Goal: Information Seeking & Learning: Get advice/opinions

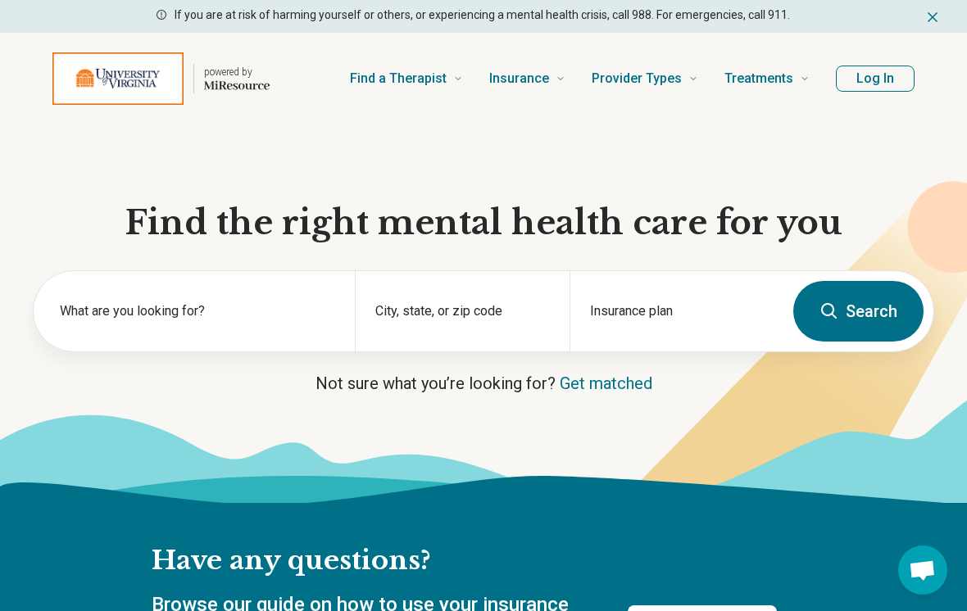
click at [298, 304] on label "What are you looking for?" at bounding box center [197, 311] width 275 height 20
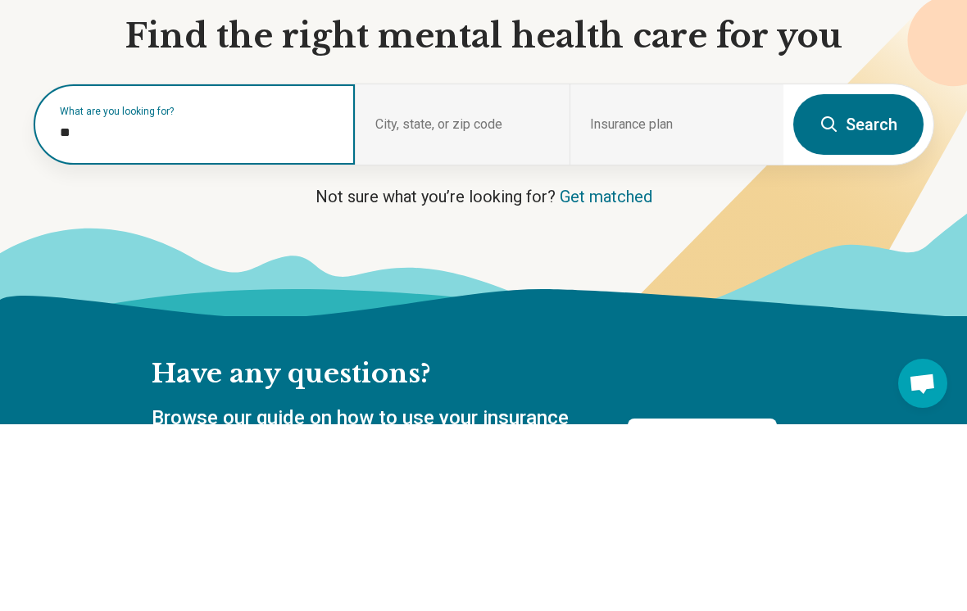
type input "***"
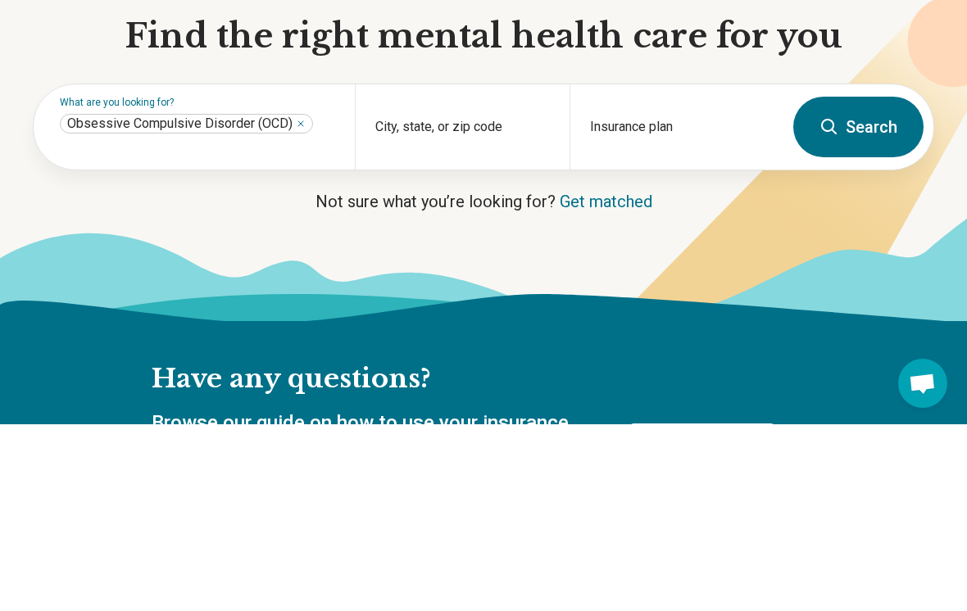
click at [322, 377] on p "Not sure what you’re looking for? Get matched" at bounding box center [483, 388] width 901 height 23
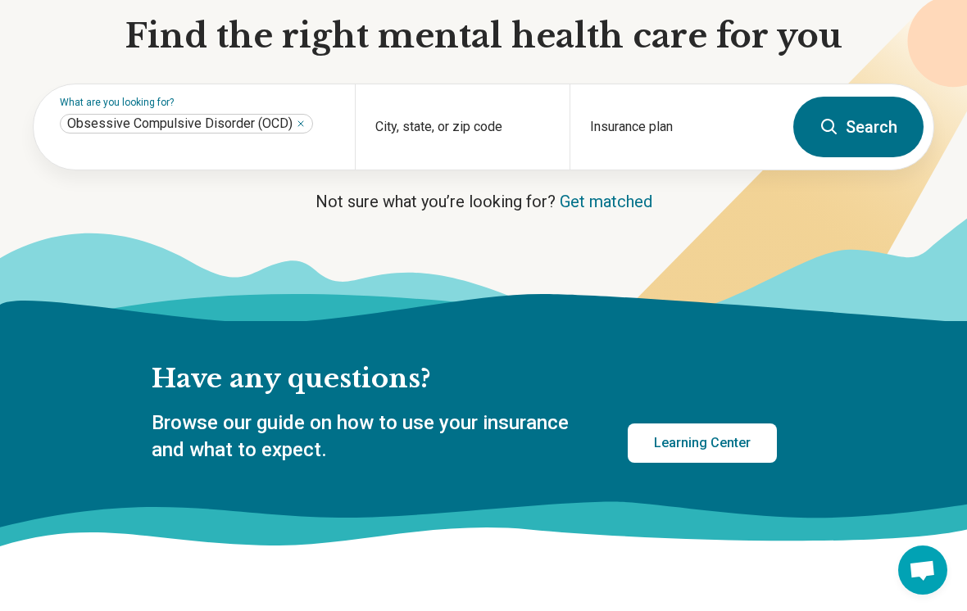
click at [523, 119] on div "City, state, or zip code" at bounding box center [462, 126] width 214 height 85
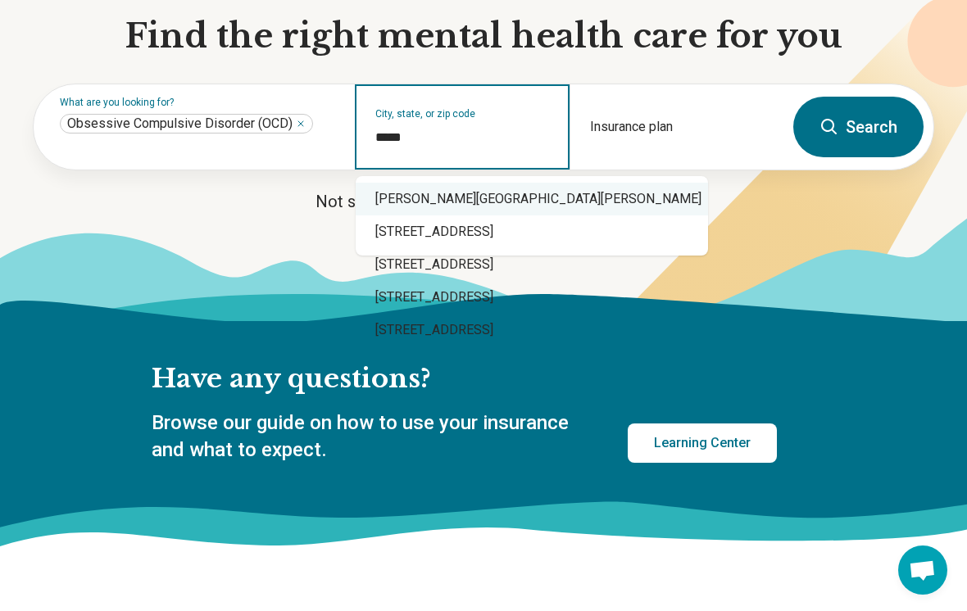
type input "**********"
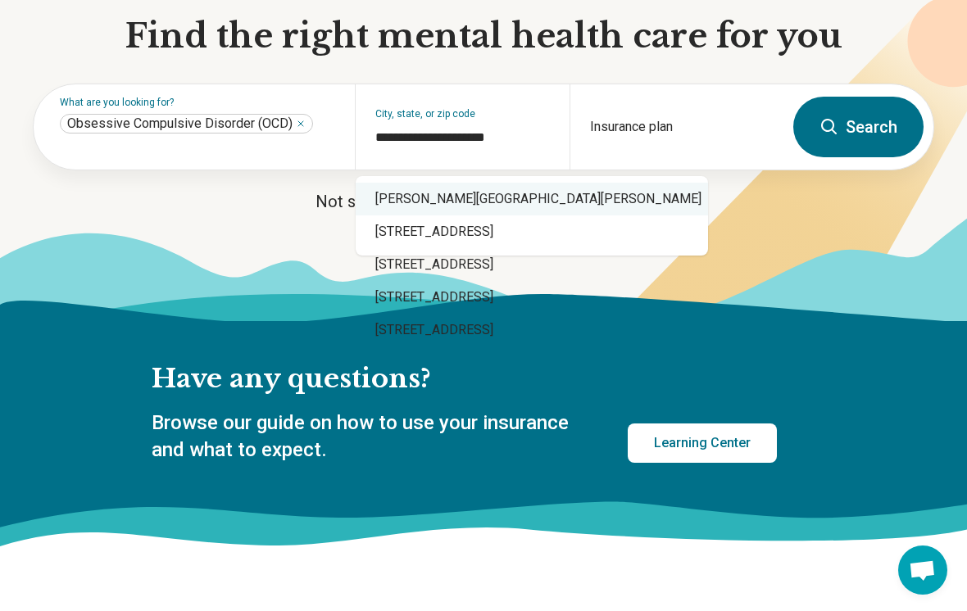
click at [584, 198] on link "Get matched" at bounding box center [605, 202] width 93 height 20
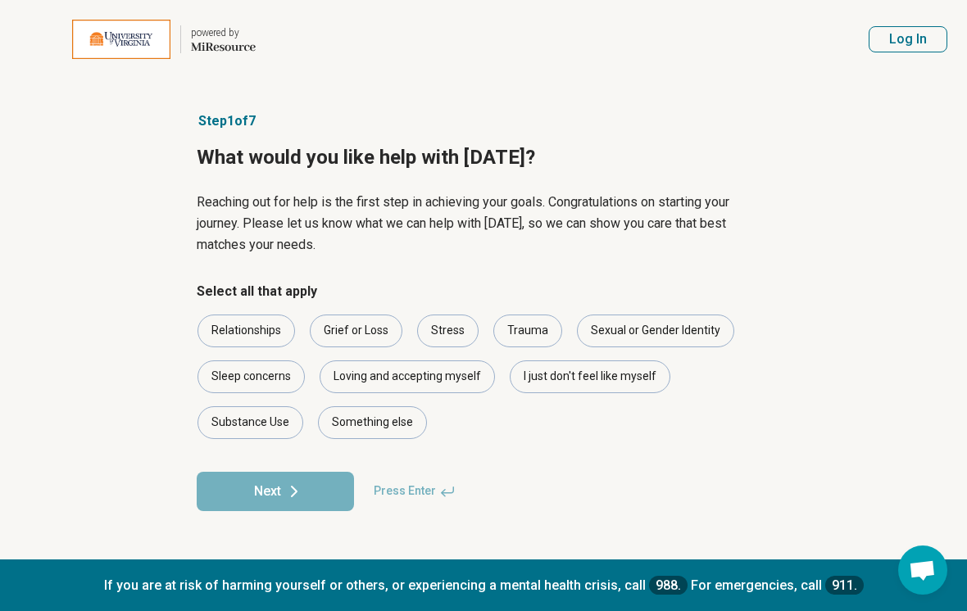
click at [525, 321] on div "Trauma" at bounding box center [527, 331] width 69 height 33
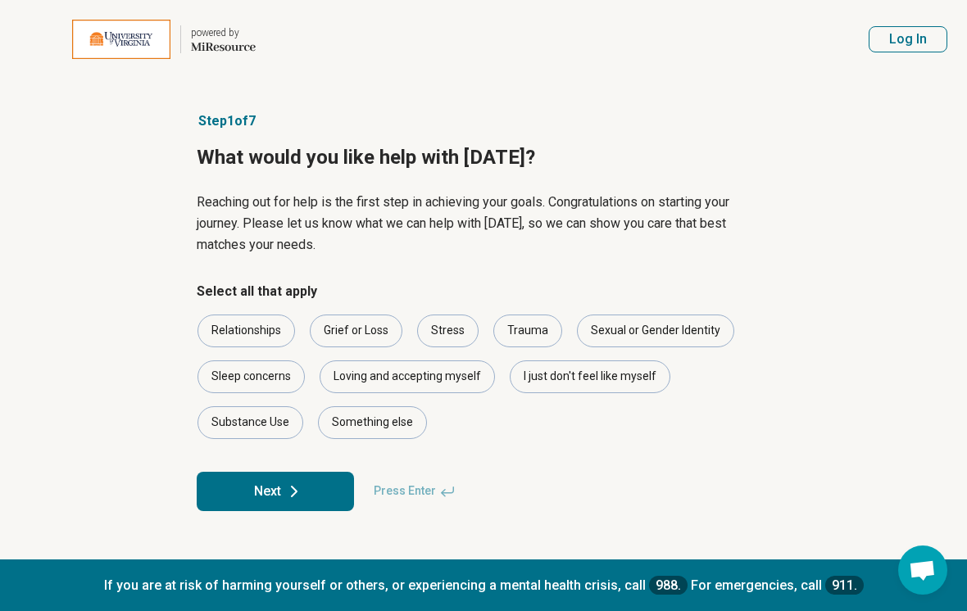
click at [588, 365] on div "I just don't feel like myself" at bounding box center [589, 376] width 161 height 33
click at [310, 491] on button "Next" at bounding box center [275, 491] width 157 height 39
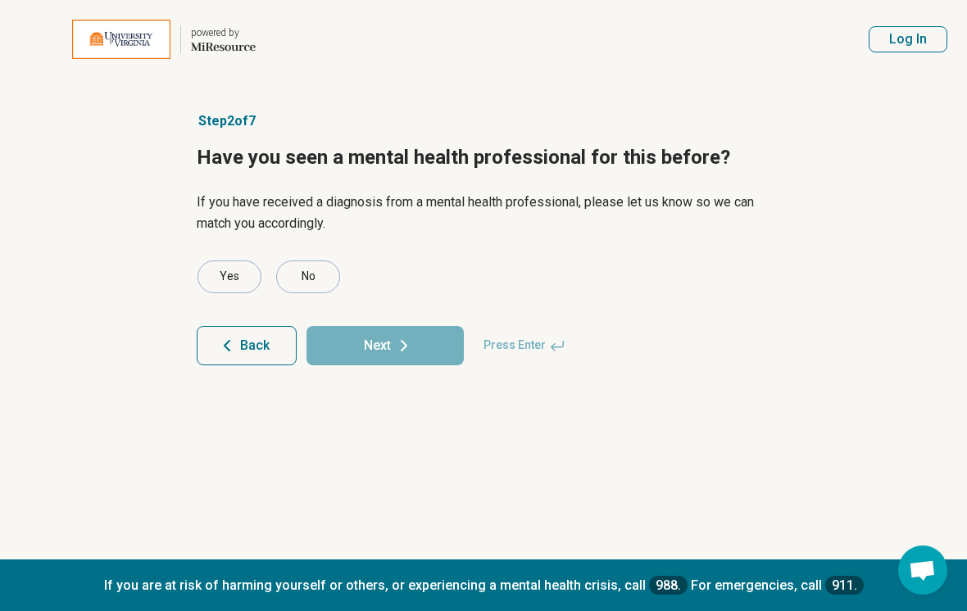
click at [246, 265] on div "Yes" at bounding box center [229, 276] width 64 height 33
click at [396, 336] on icon at bounding box center [404, 346] width 20 height 20
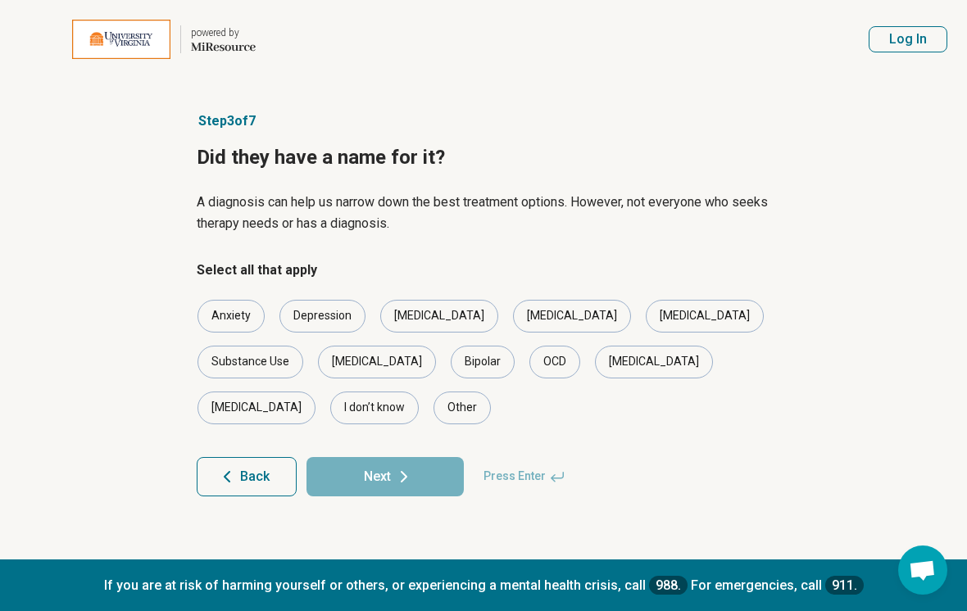
click at [249, 300] on div "Anxiety" at bounding box center [230, 316] width 67 height 33
click at [315, 307] on div "Depression" at bounding box center [322, 316] width 86 height 33
click at [529, 358] on div "OCD" at bounding box center [554, 362] width 51 height 33
click at [424, 457] on button "Next" at bounding box center [384, 476] width 157 height 39
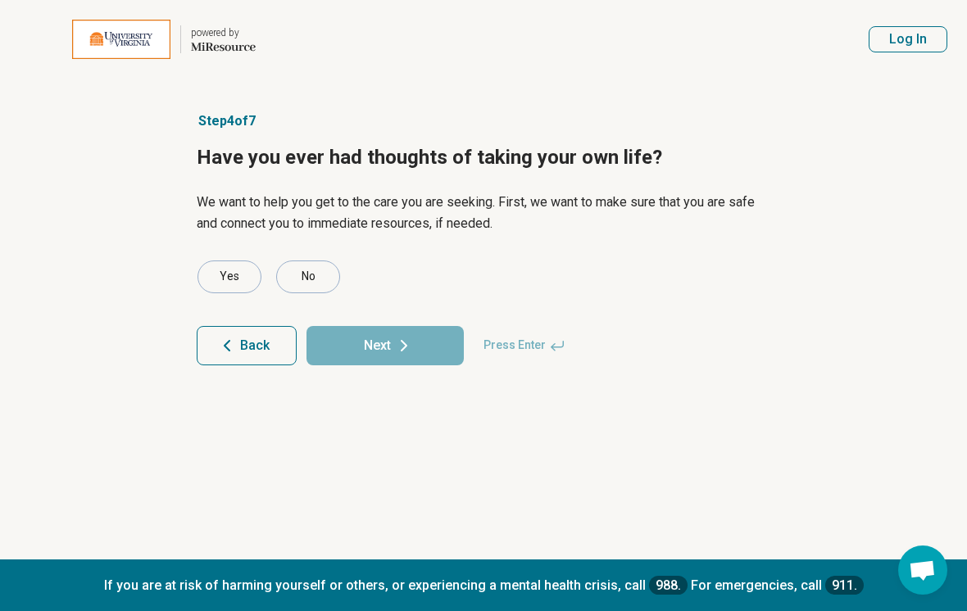
click at [300, 286] on div "No" at bounding box center [308, 276] width 64 height 33
click at [386, 354] on button "Next" at bounding box center [384, 345] width 157 height 39
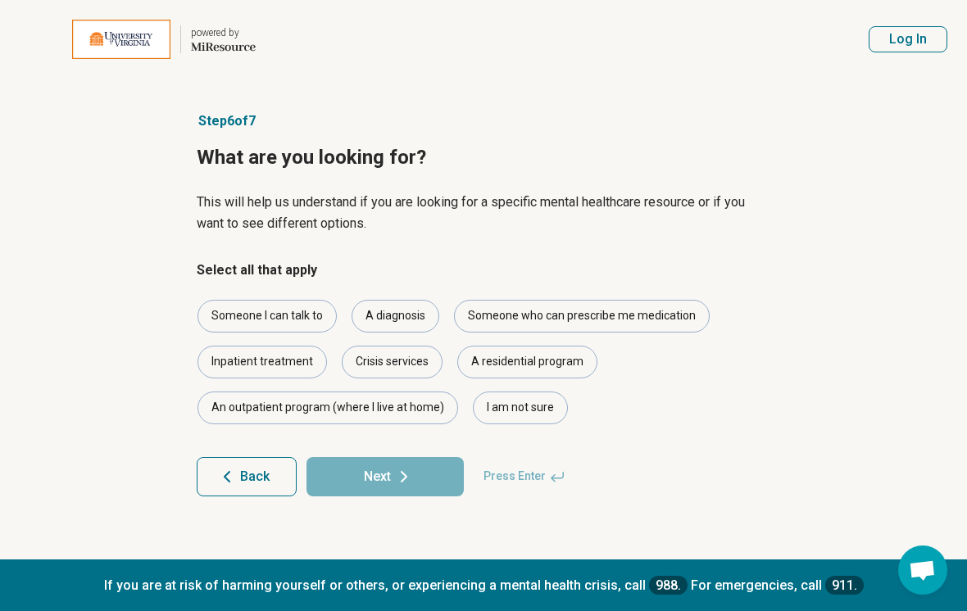
click at [301, 311] on div "Someone I can talk to" at bounding box center [266, 316] width 139 height 33
click at [432, 476] on button "Next" at bounding box center [384, 476] width 157 height 39
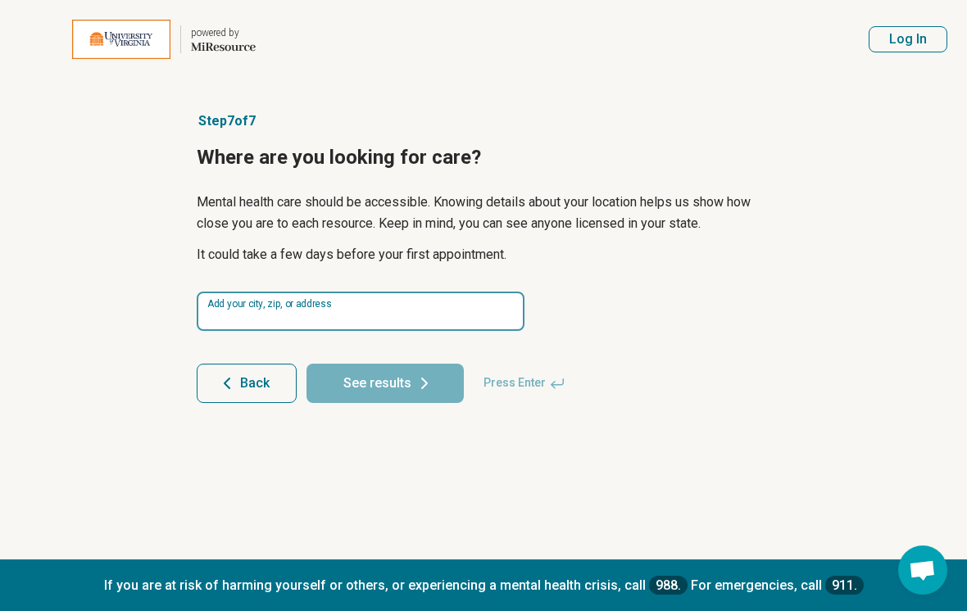
click at [470, 321] on input at bounding box center [361, 311] width 328 height 39
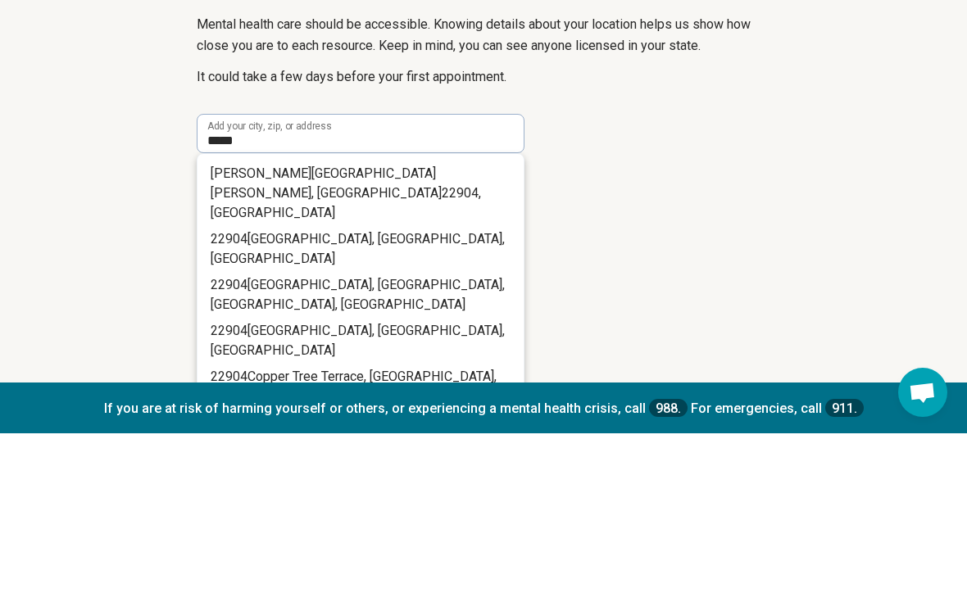
click at [449, 338] on li "[PERSON_NAME][GEOGRAPHIC_DATA][PERSON_NAME] , [GEOGRAPHIC_DATA]" at bounding box center [360, 371] width 326 height 66
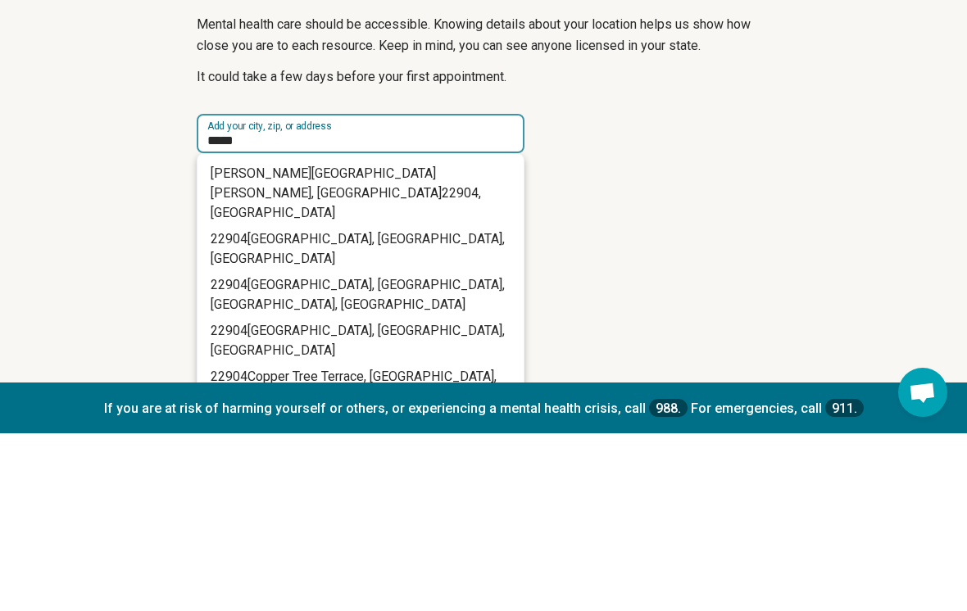
type input "**********"
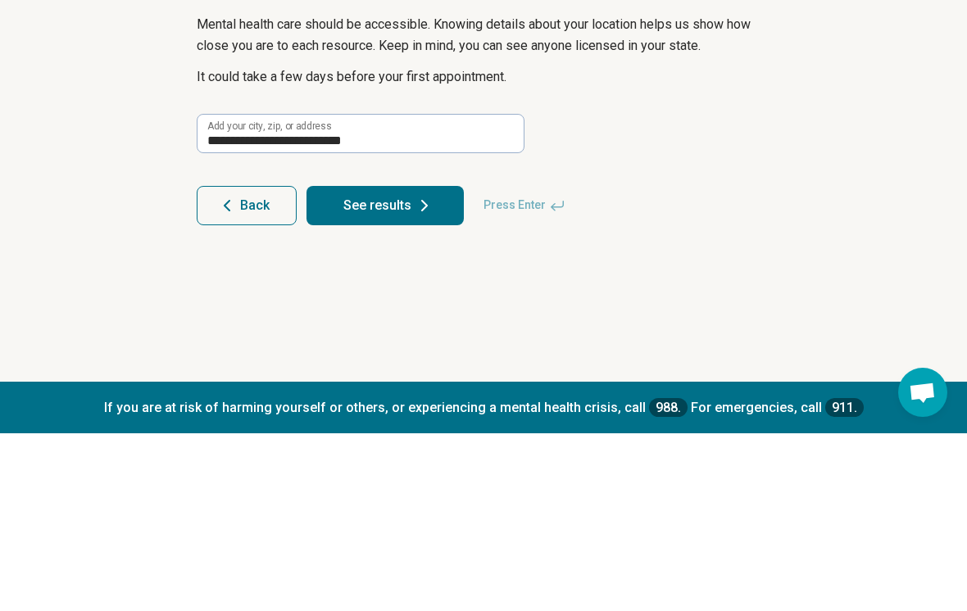
click at [443, 364] on button "See results" at bounding box center [384, 383] width 157 height 39
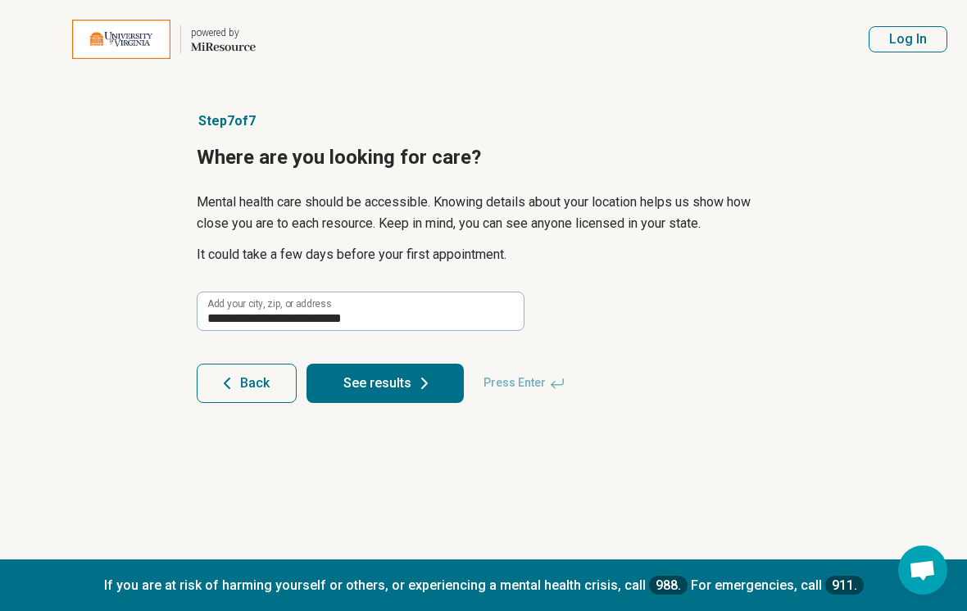
click at [433, 364] on button "See results" at bounding box center [384, 383] width 157 height 39
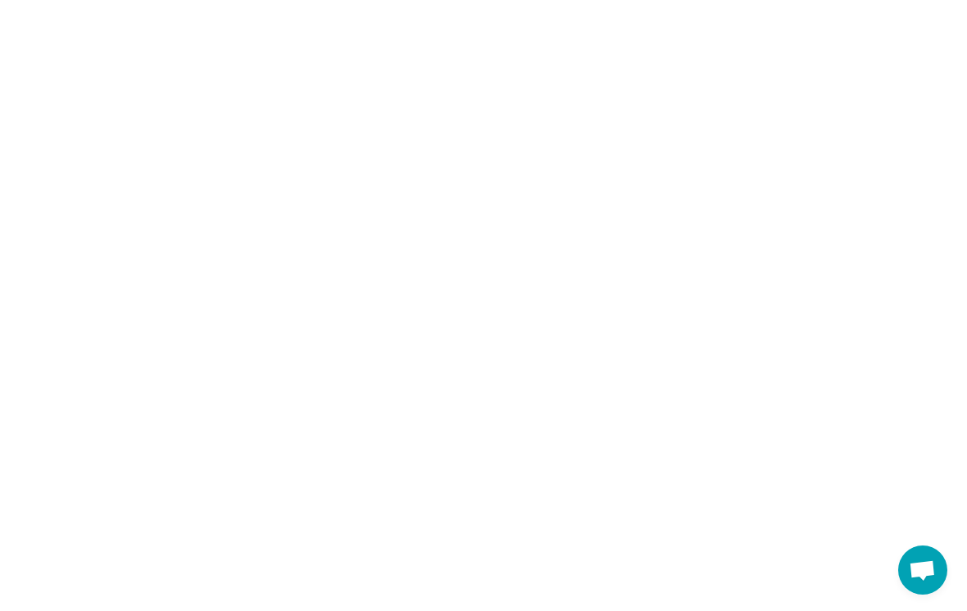
click at [432, 0] on html at bounding box center [483, 0] width 967 height 0
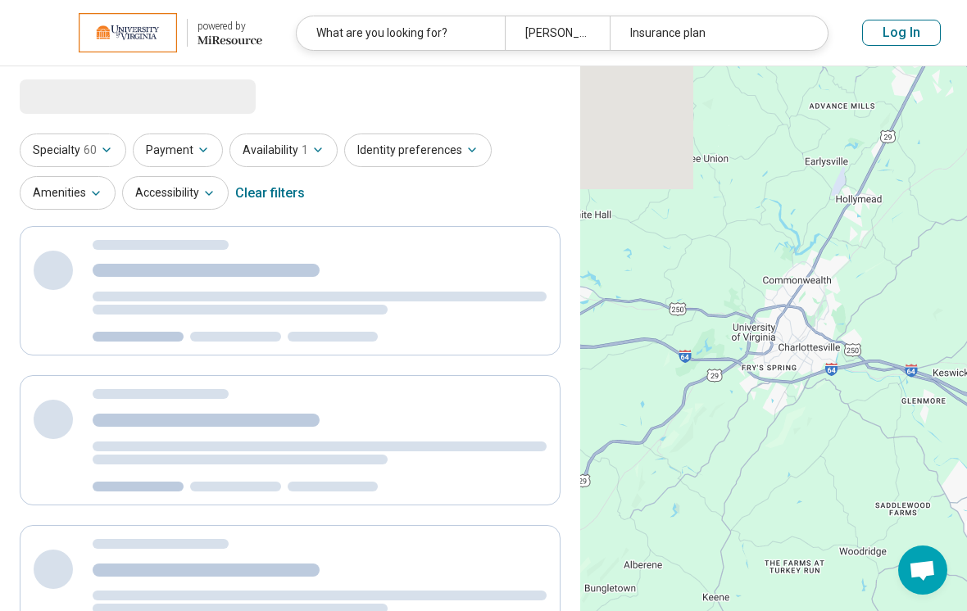
select select "***"
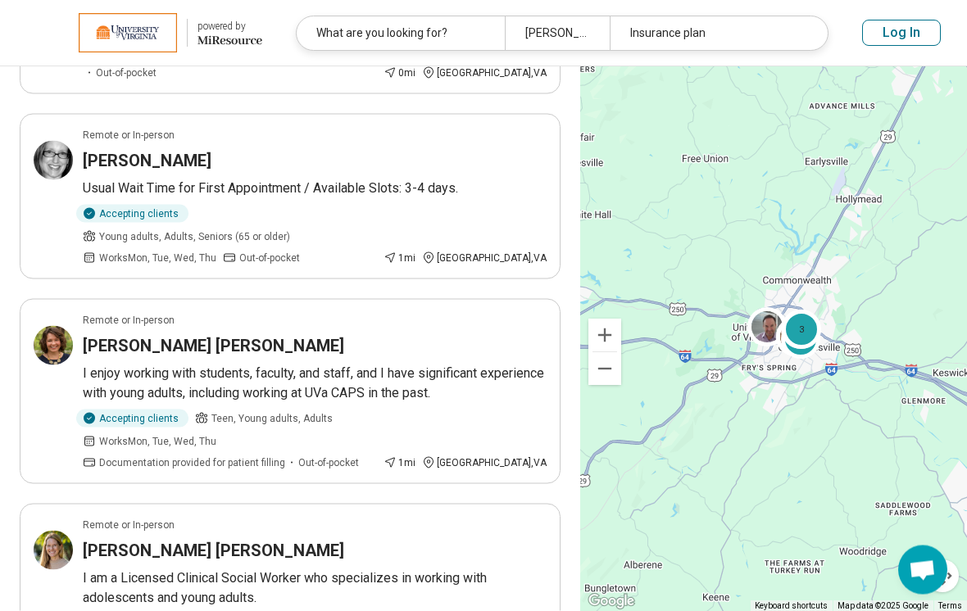
scroll to position [826, 0]
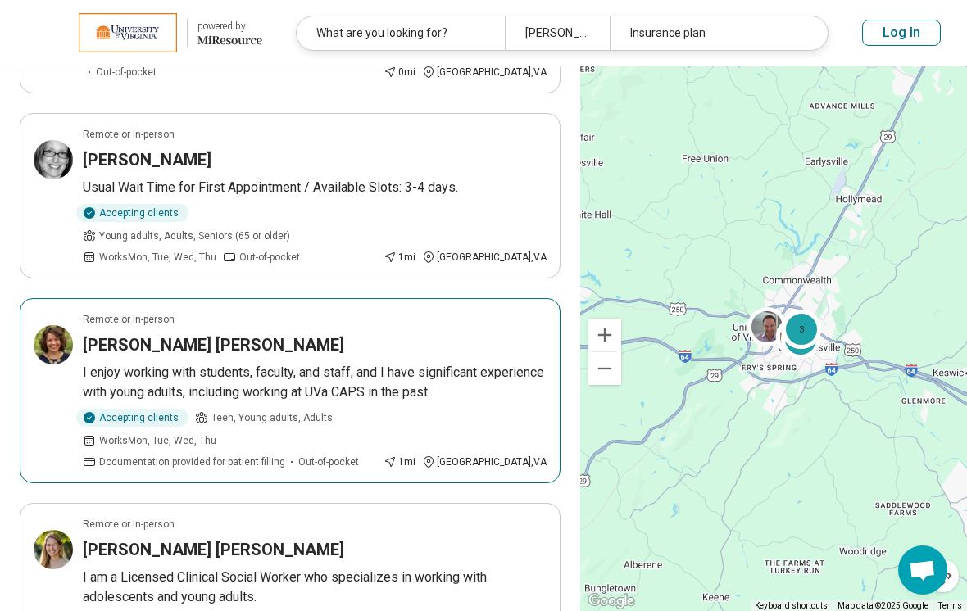
click at [128, 333] on h3 "[PERSON_NAME] [PERSON_NAME]" at bounding box center [213, 344] width 261 height 23
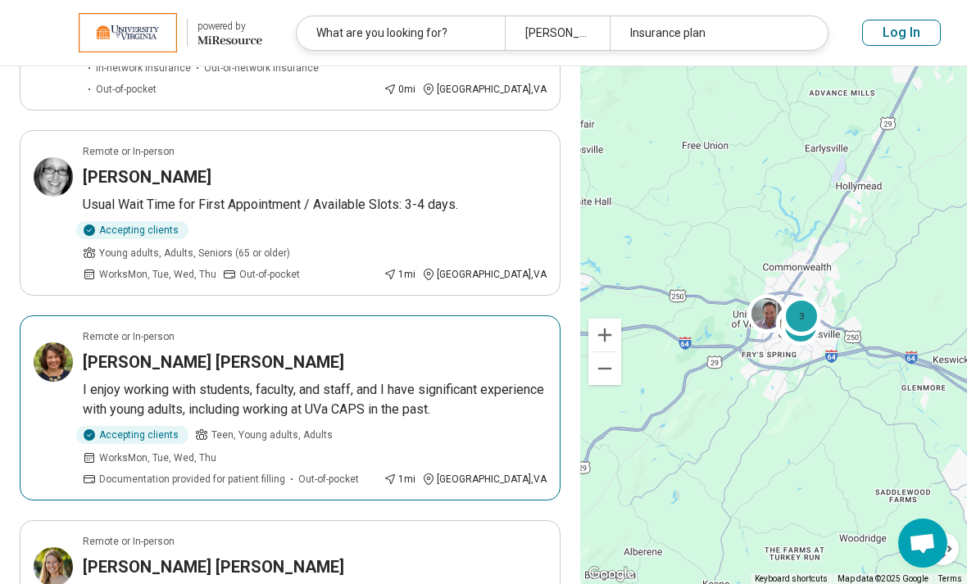
scroll to position [807, 0]
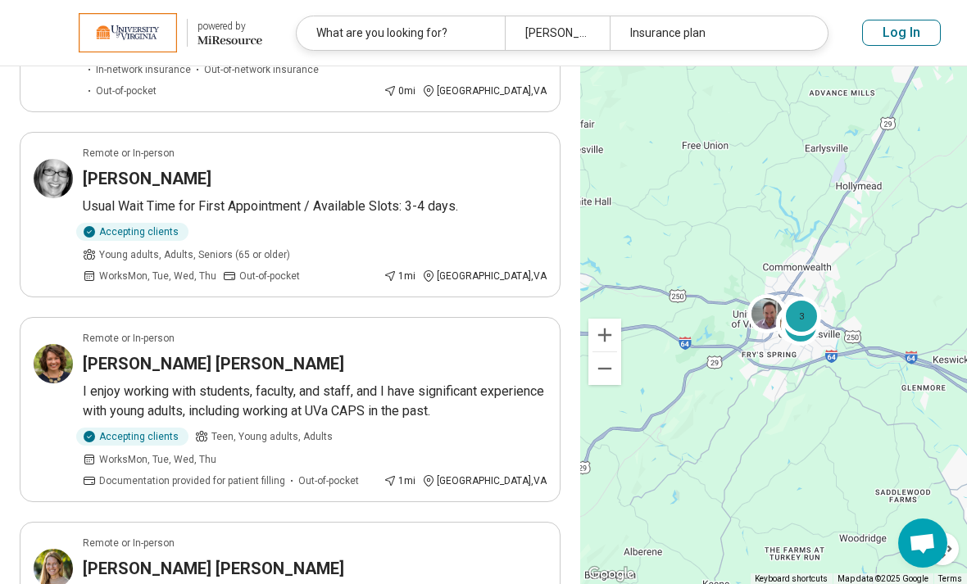
click at [754, 27] on div "Insurance plan" at bounding box center [713, 33] width 208 height 34
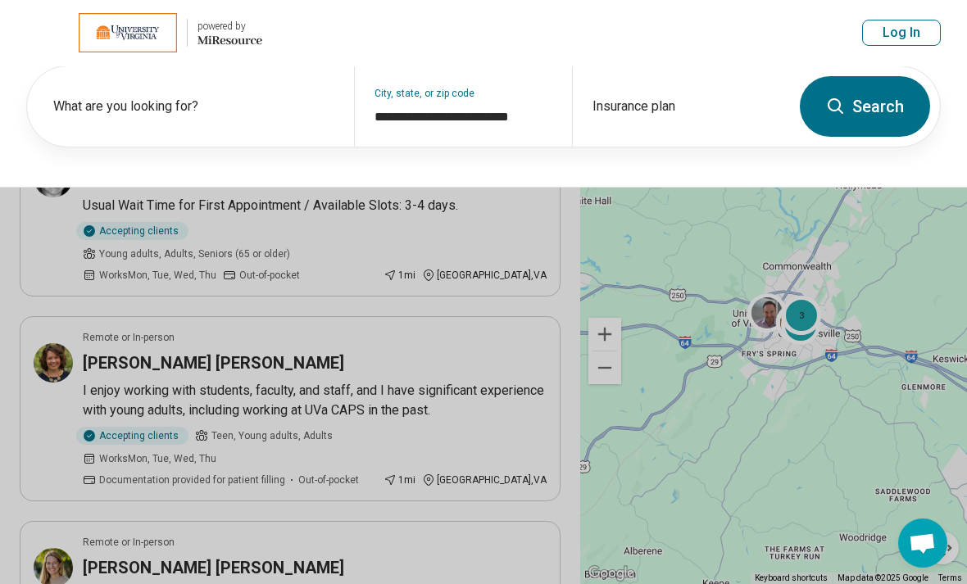
click at [713, 99] on div "Insurance plan" at bounding box center [681, 106] width 218 height 80
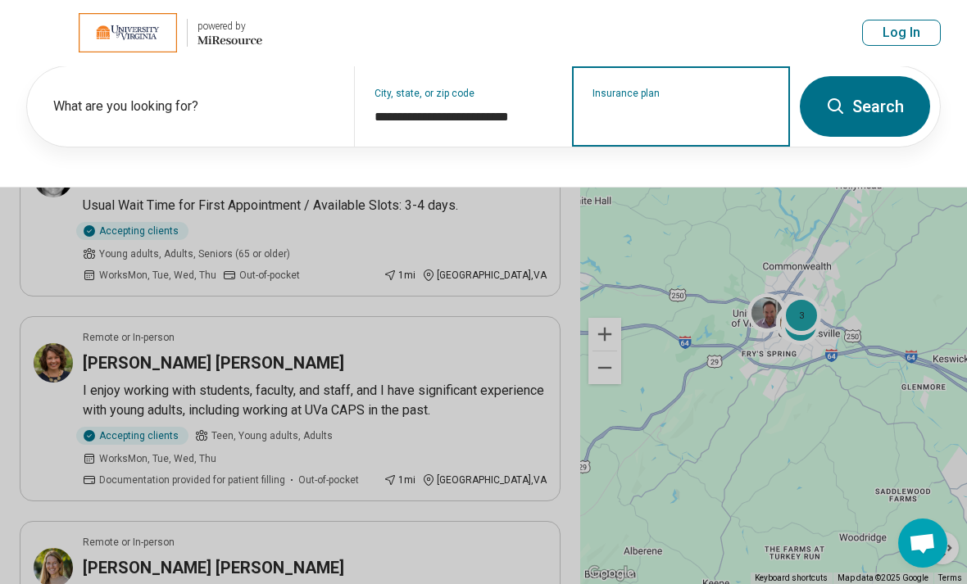
scroll to position [806, 0]
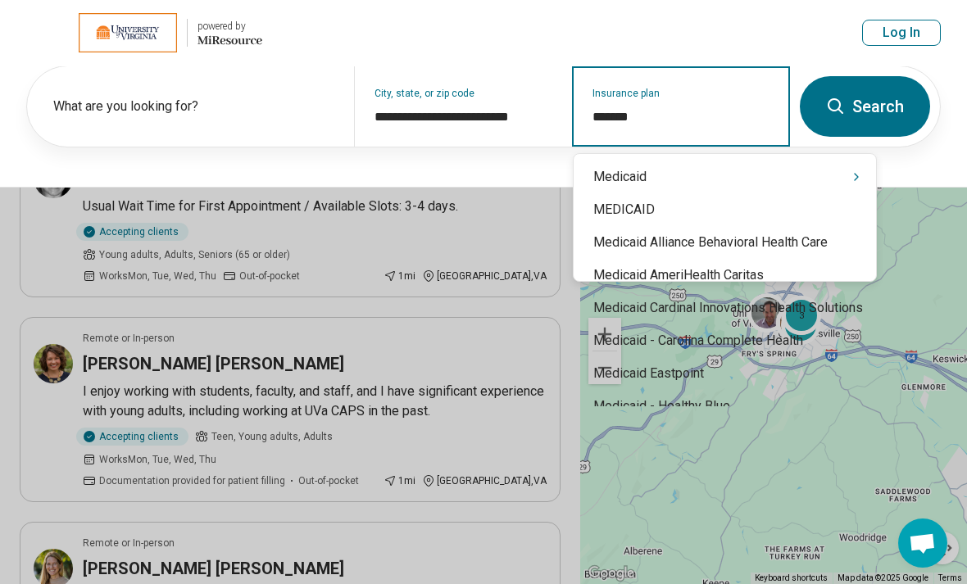
type input "********"
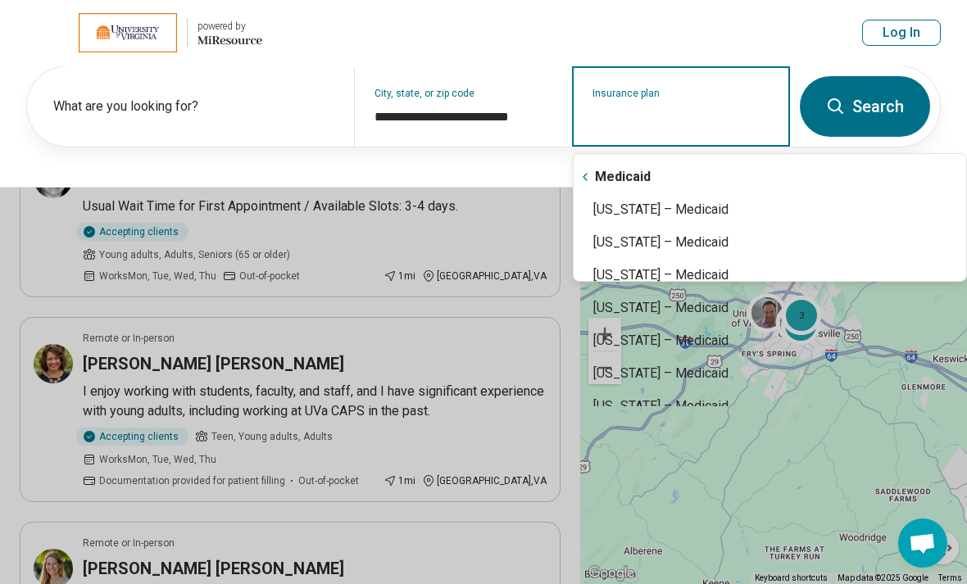
type input "**********"
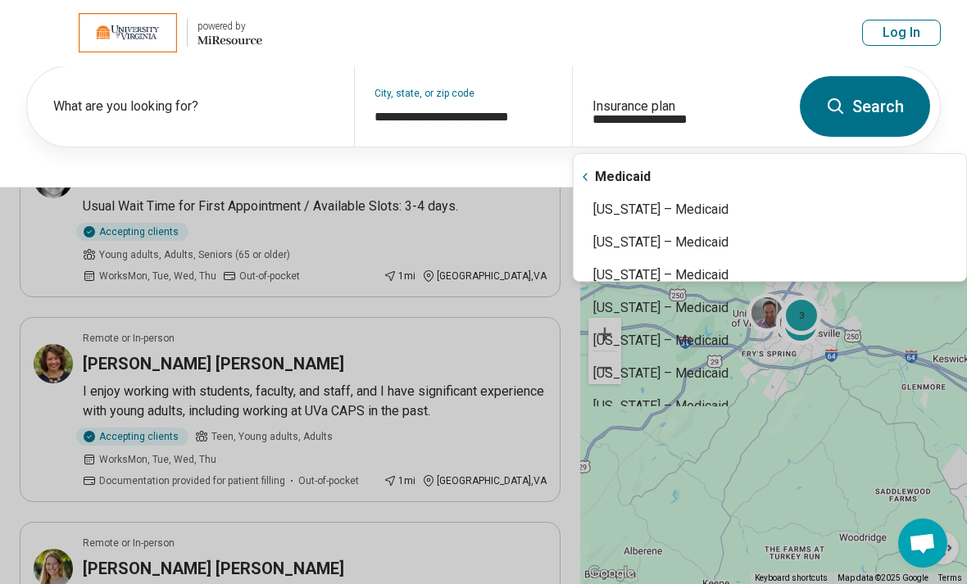
click at [687, 197] on button at bounding box center [483, 292] width 967 height 584
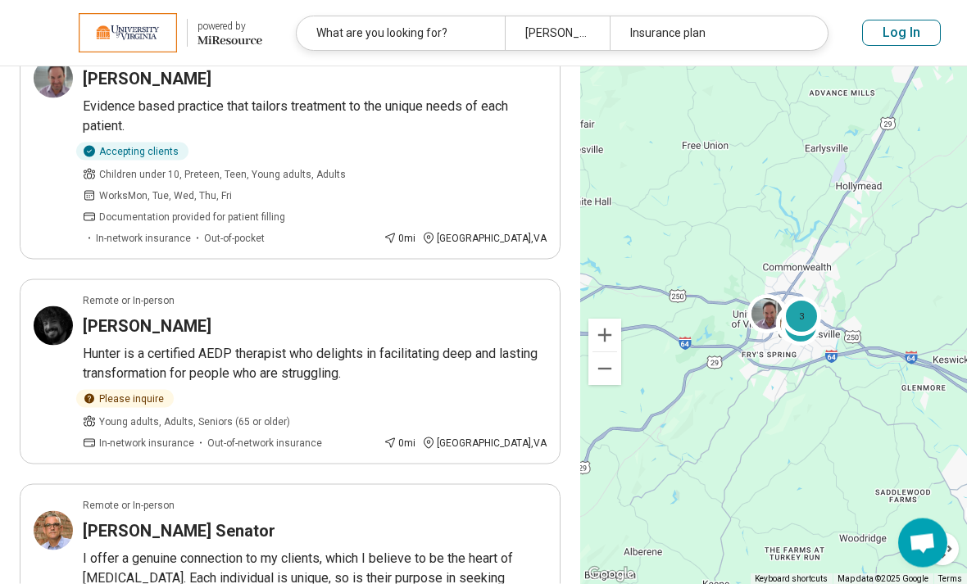
scroll to position [0, 0]
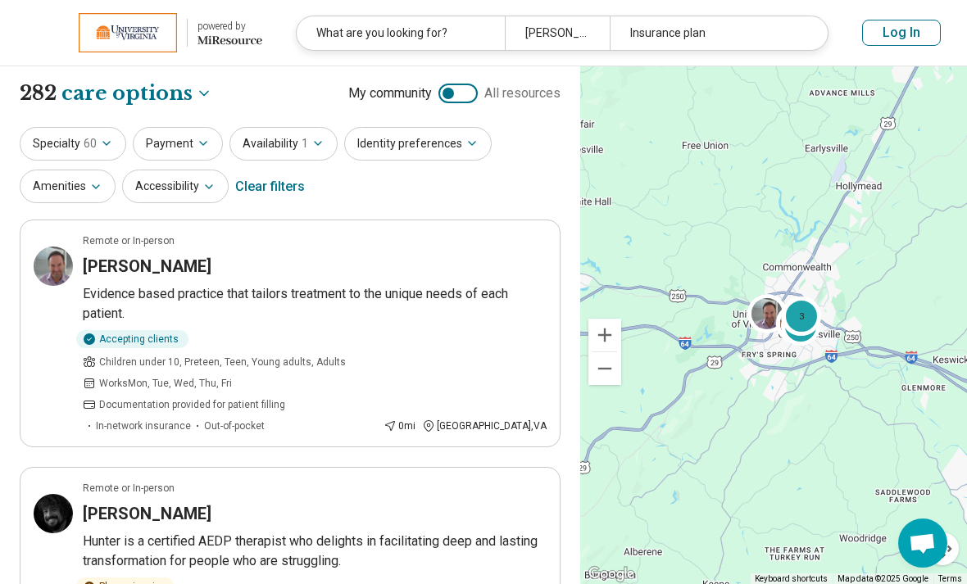
click at [766, 34] on div "Insurance plan" at bounding box center [713, 33] width 208 height 34
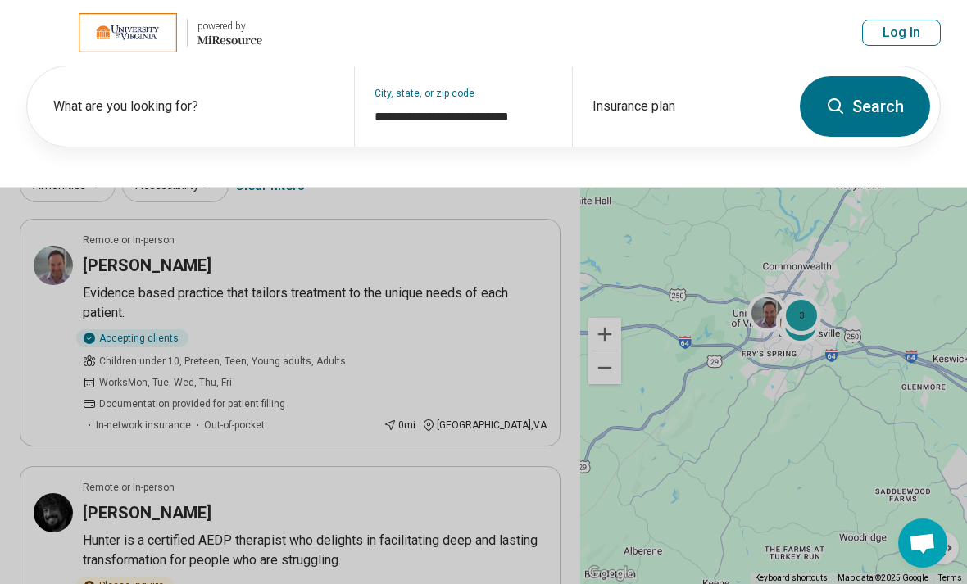
click at [873, 88] on button "Search" at bounding box center [864, 106] width 130 height 61
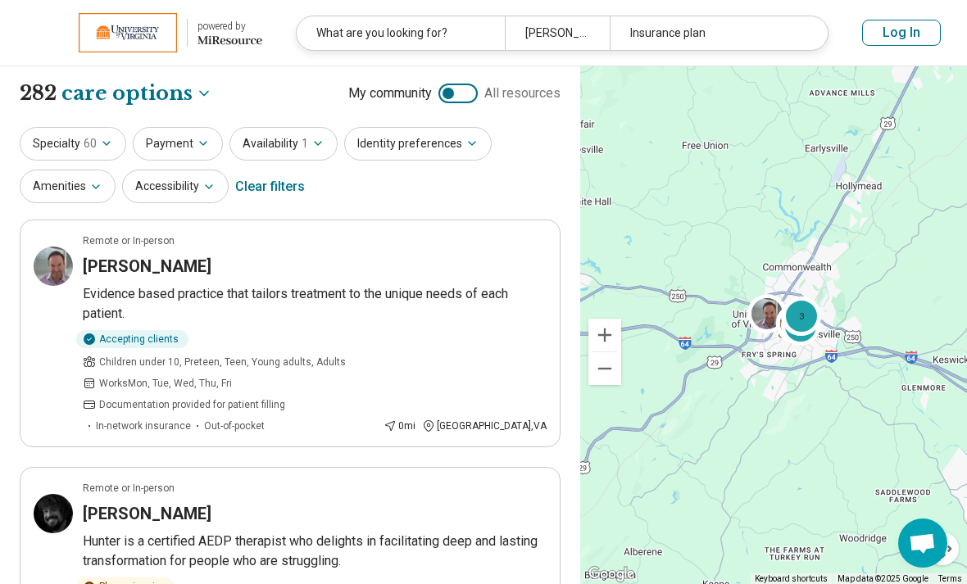
click at [757, 29] on div "Insurance plan" at bounding box center [713, 33] width 208 height 34
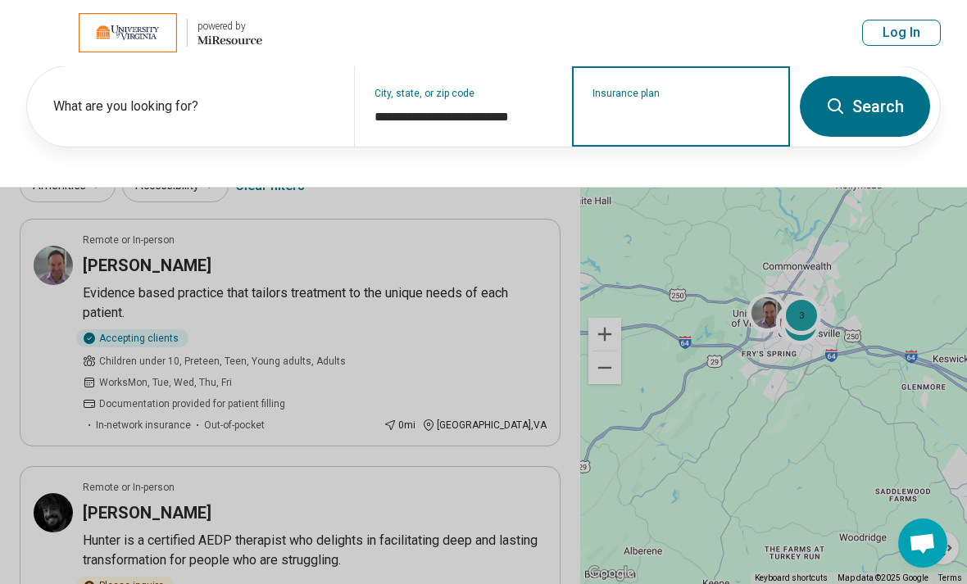
click at [704, 114] on input "Insurance plan" at bounding box center [681, 117] width 178 height 20
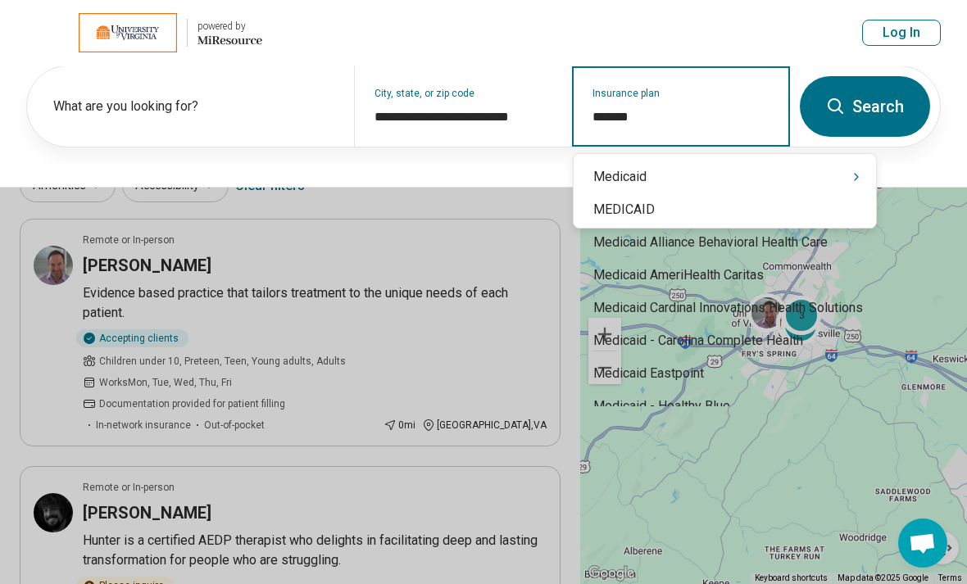
type input "********"
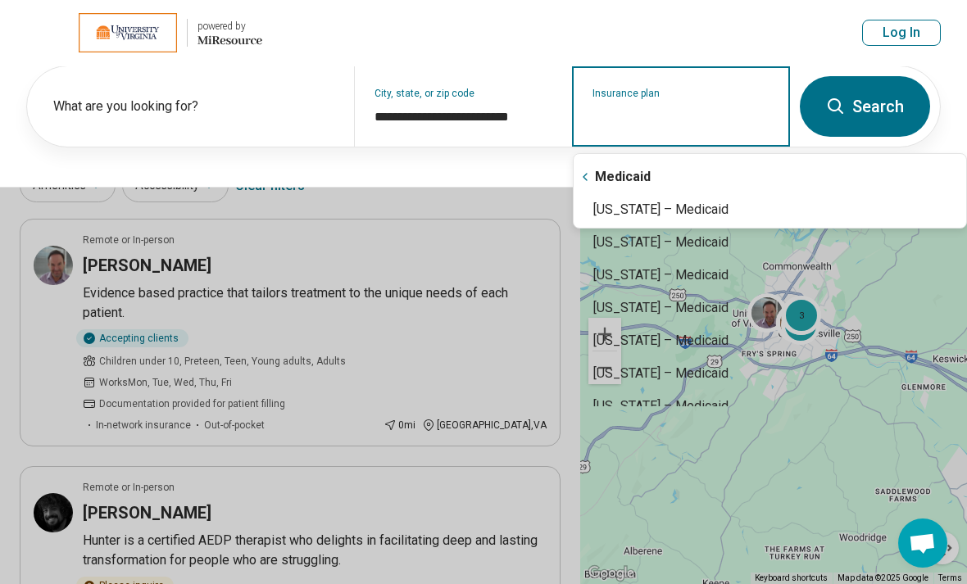
click at [676, 161] on div "Medicaid" at bounding box center [769, 177] width 392 height 33
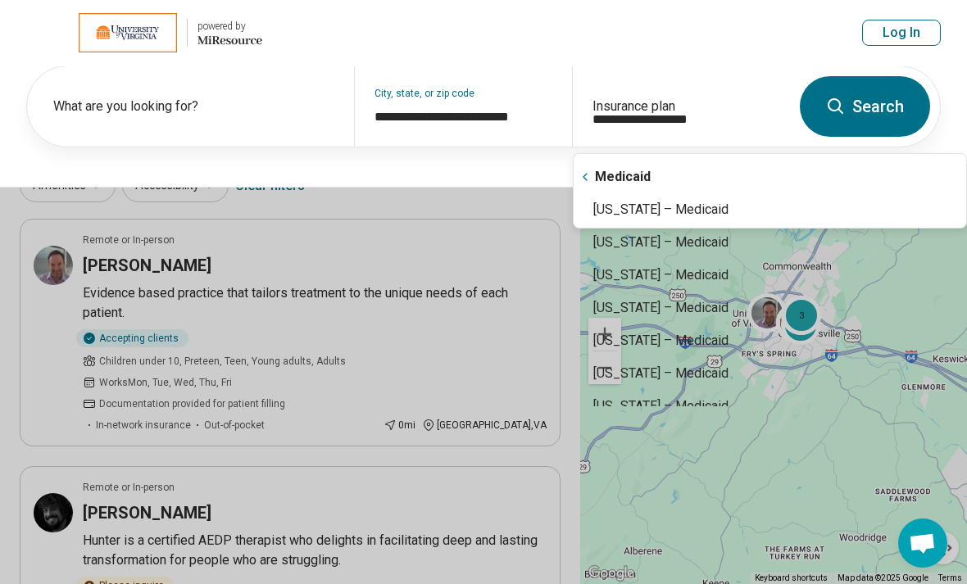
click at [652, 205] on button at bounding box center [483, 292] width 967 height 584
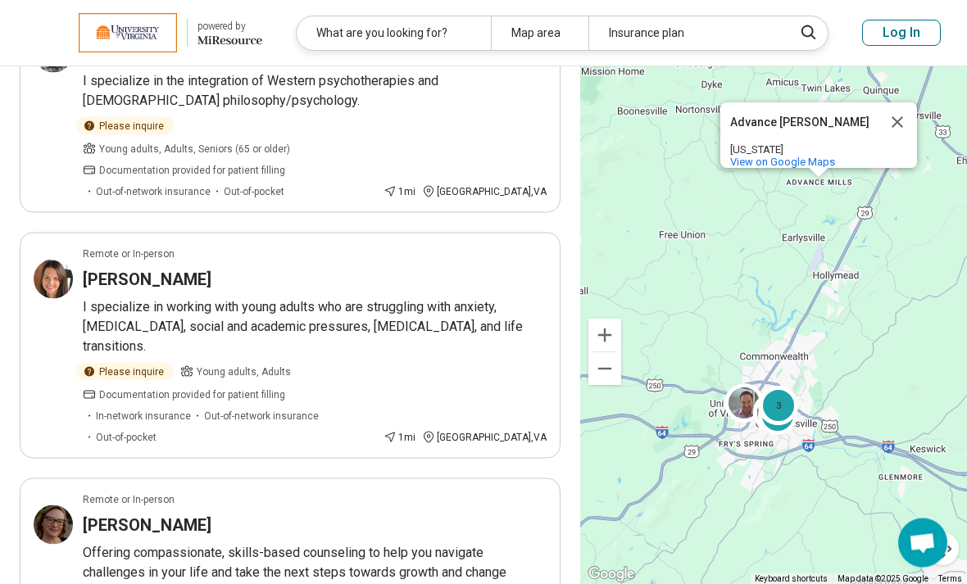
scroll to position [1754, 0]
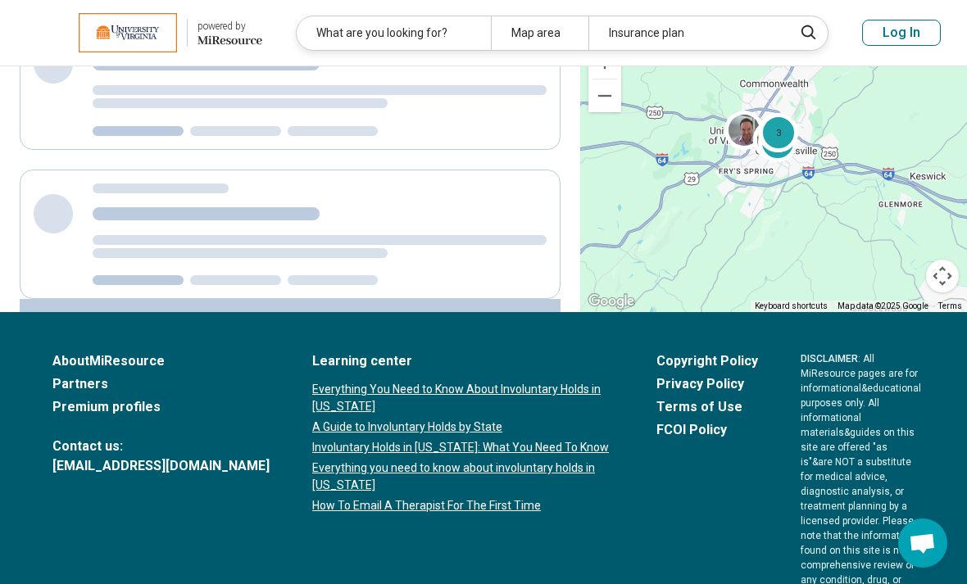
scroll to position [0, 0]
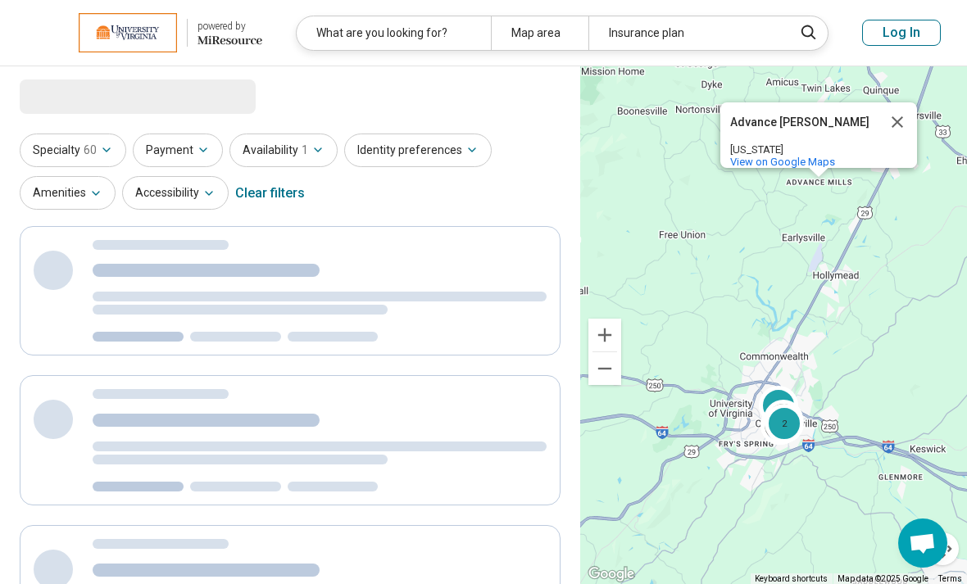
select select "***"
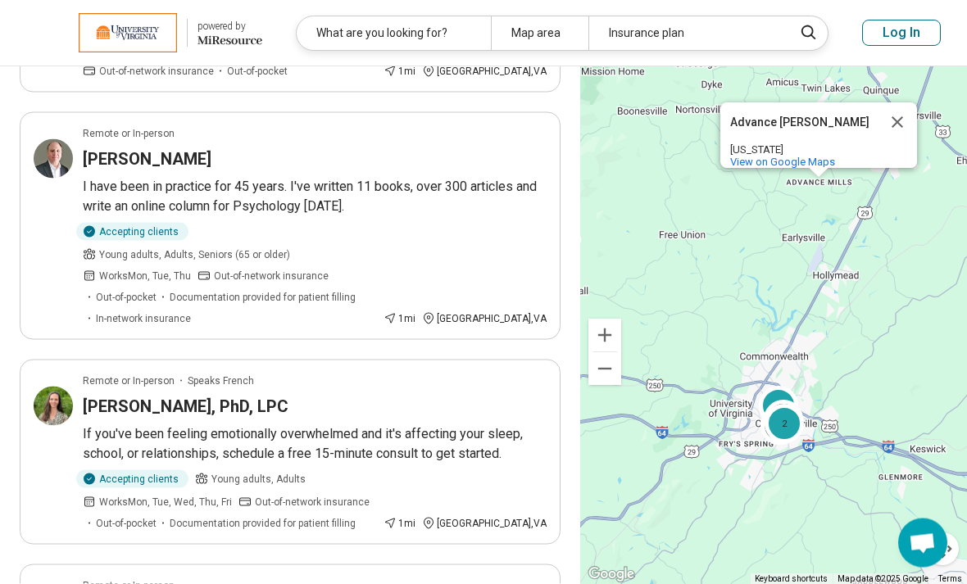
scroll to position [1627, 0]
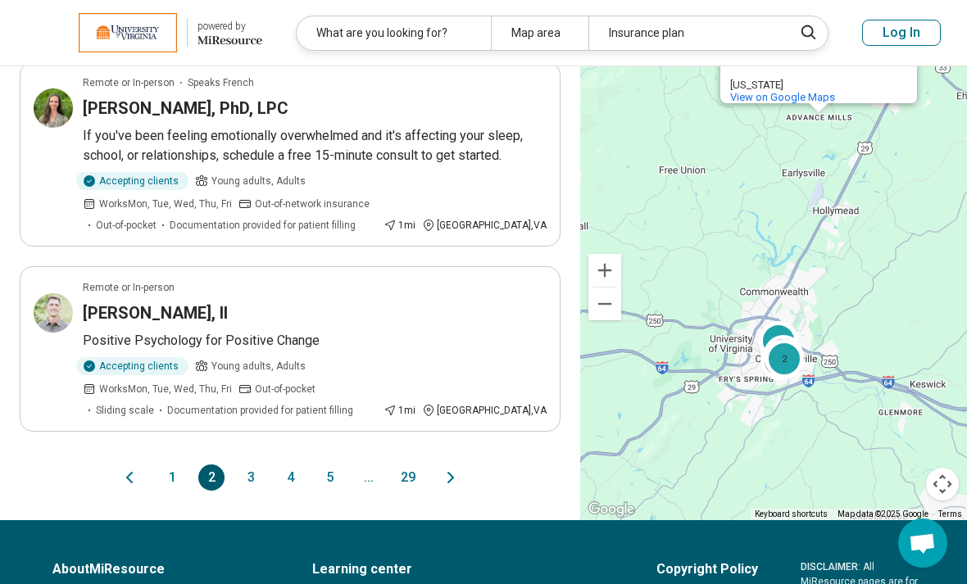
click at [248, 464] on button "3" at bounding box center [251, 477] width 26 height 26
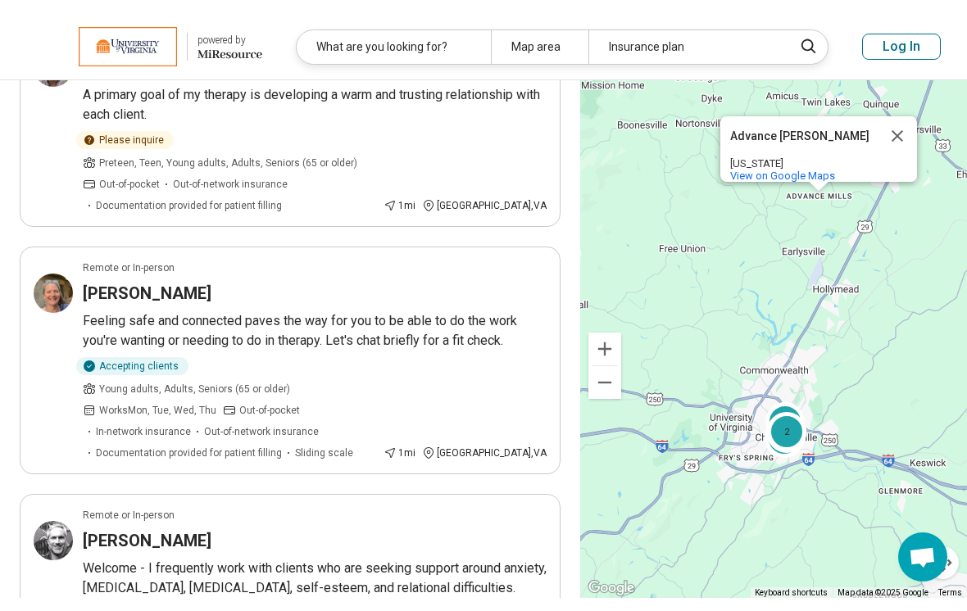
scroll to position [214, 0]
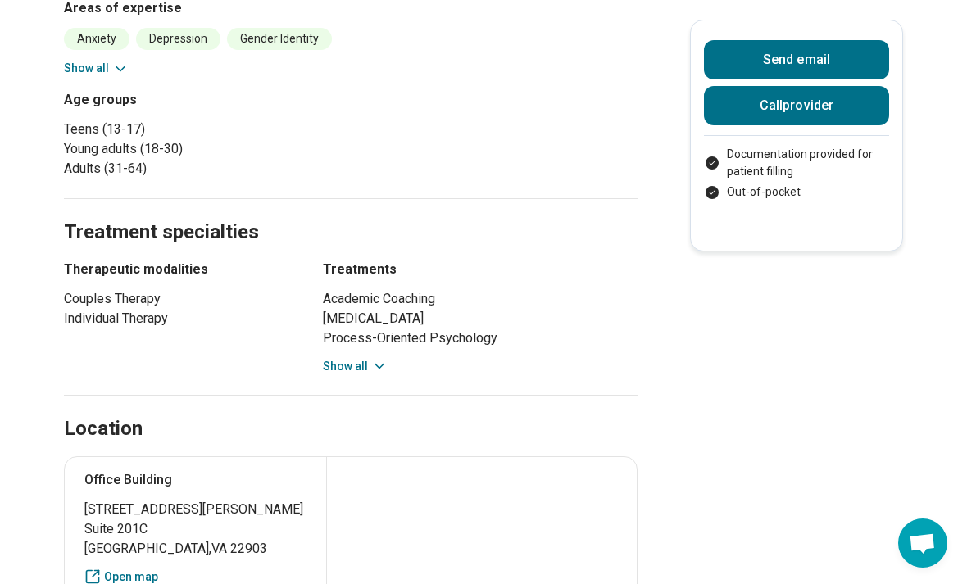
scroll to position [772, 0]
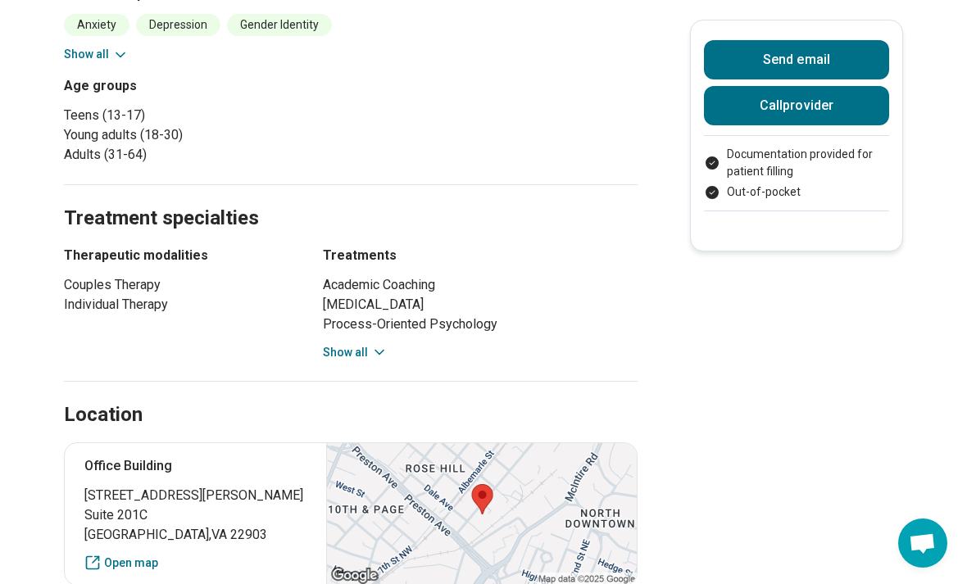
click at [355, 344] on button "Show all" at bounding box center [355, 352] width 65 height 17
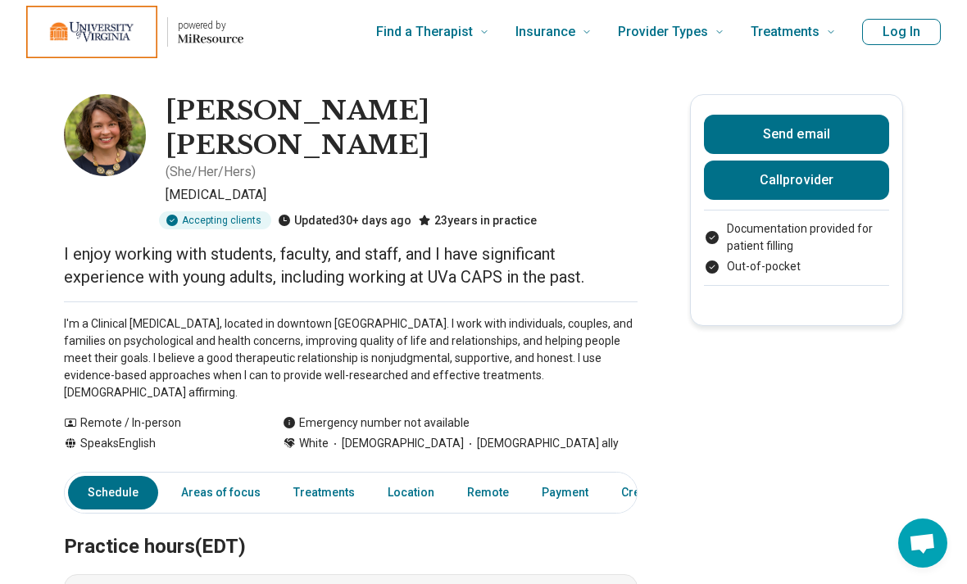
scroll to position [0, 0]
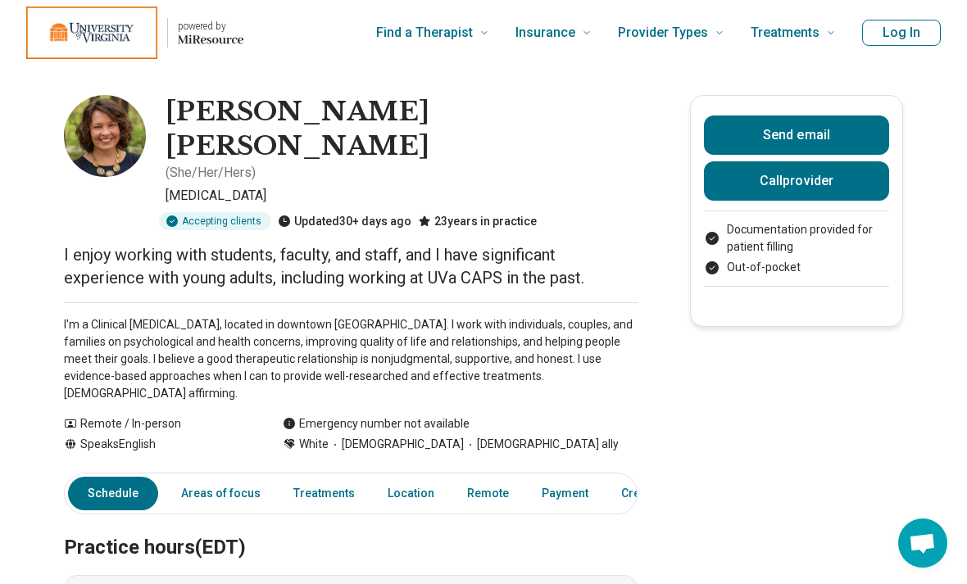
click at [560, 477] on link "Payment" at bounding box center [565, 494] width 66 height 34
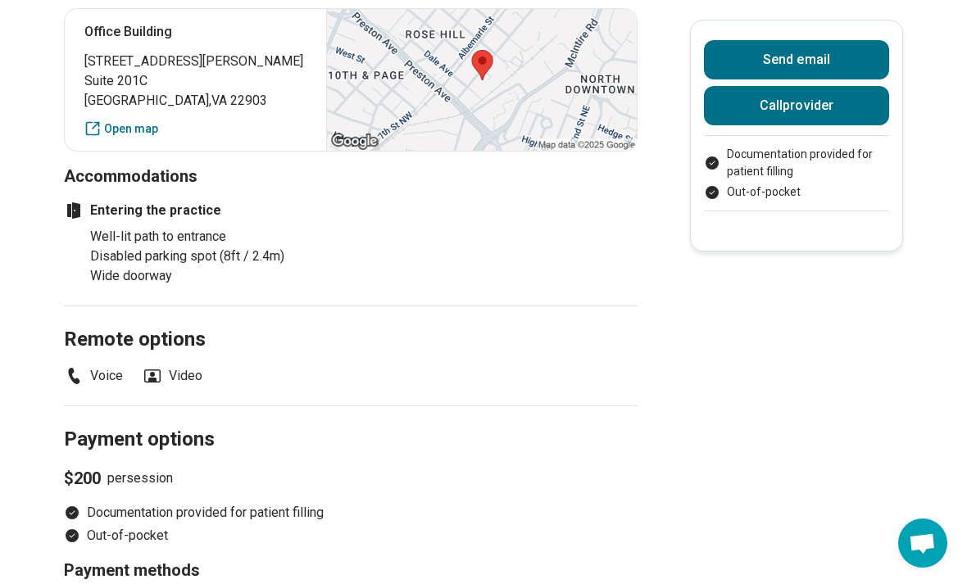
scroll to position [1678, 0]
